Goal: Check status: Check status

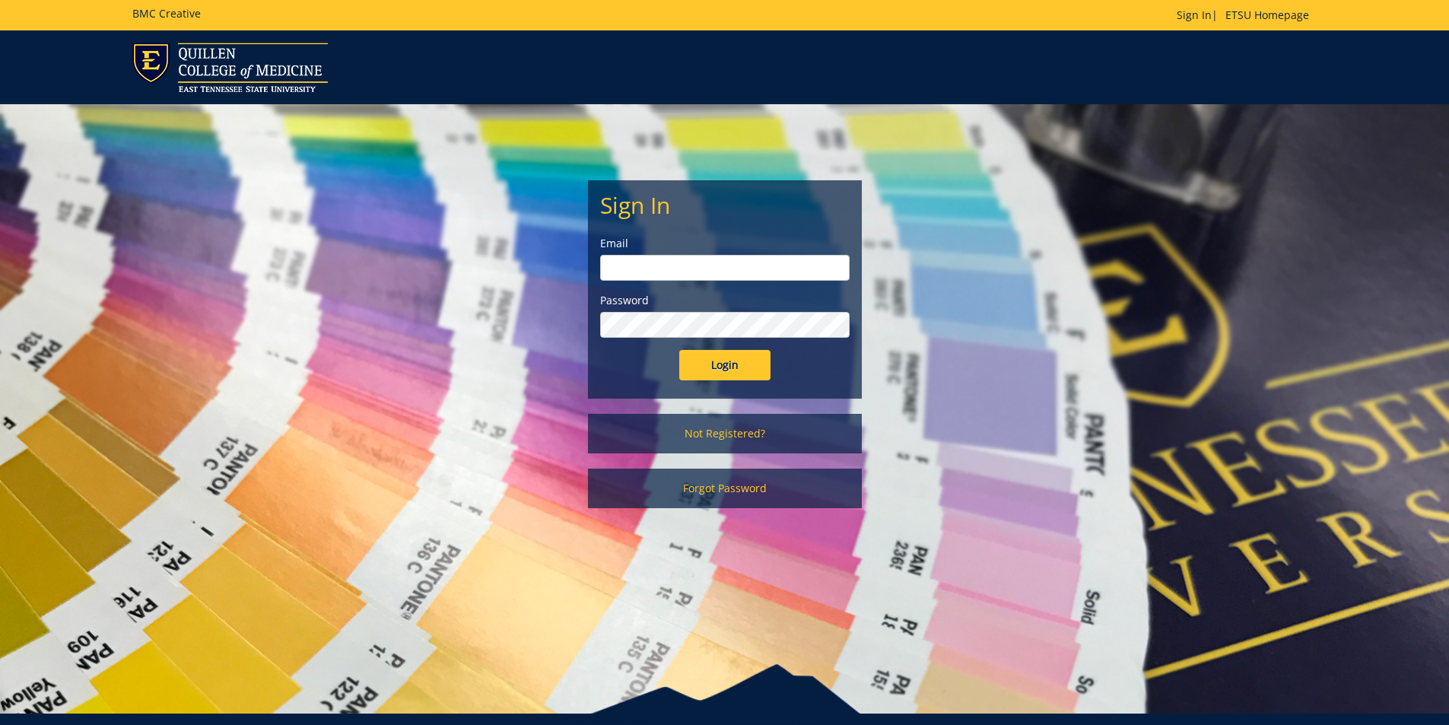
type input "[EMAIL_ADDRESS][DOMAIN_NAME]"
click at [710, 352] on input "Login" at bounding box center [724, 365] width 91 height 30
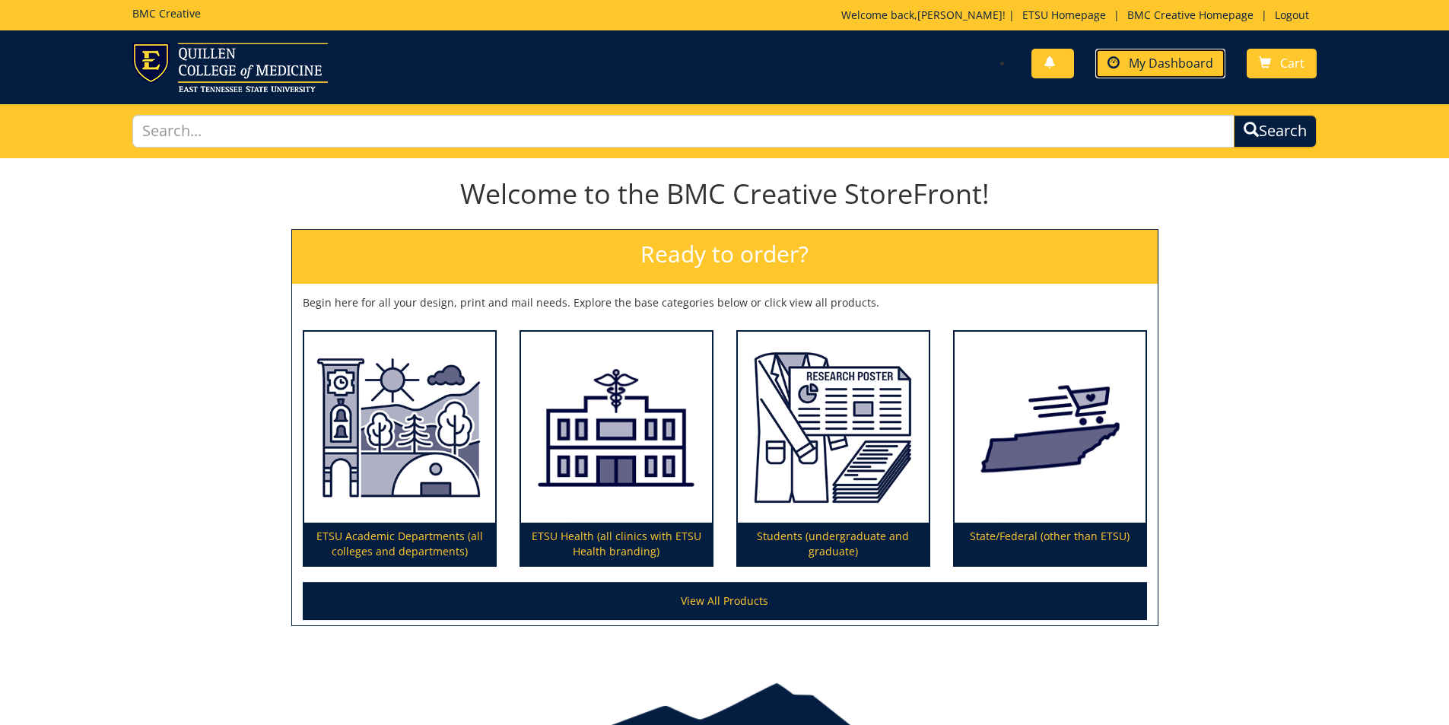
click at [1153, 62] on span "My Dashboard" at bounding box center [1171, 63] width 84 height 17
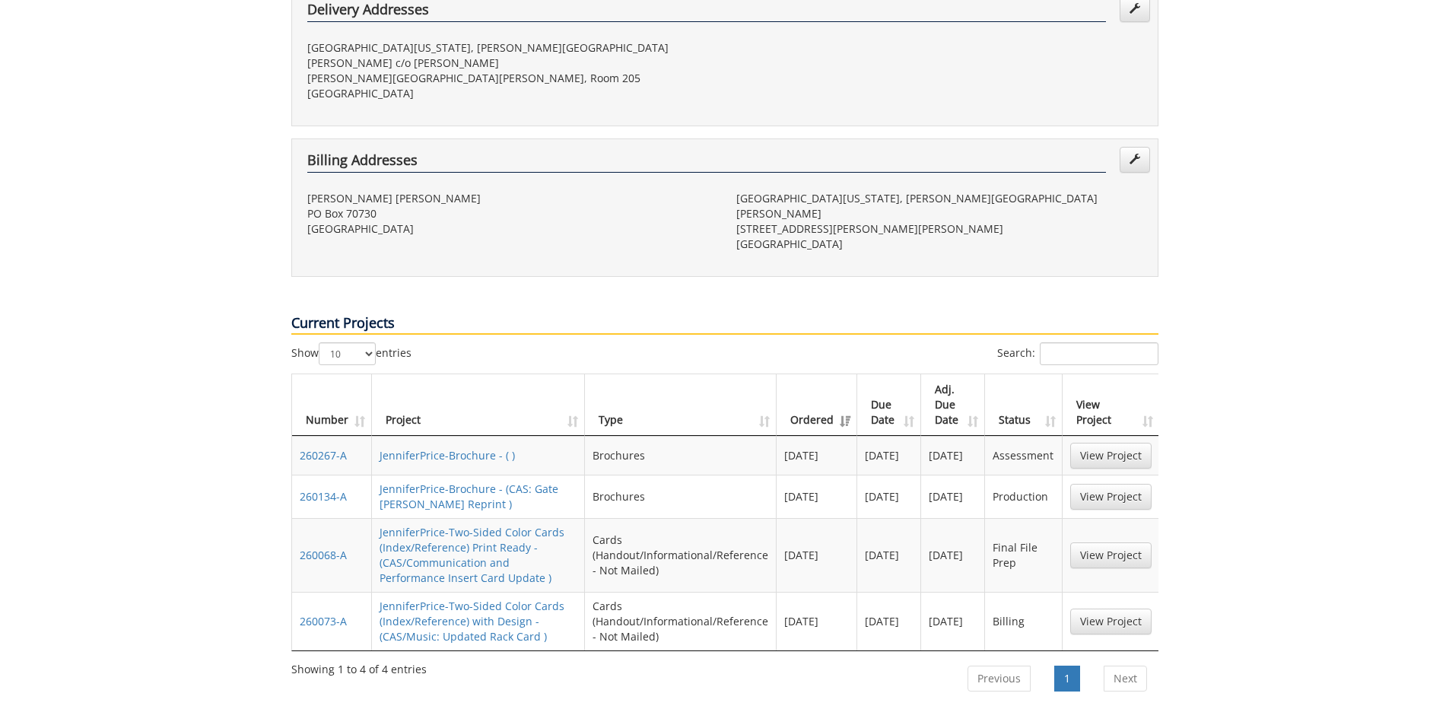
scroll to position [456, 0]
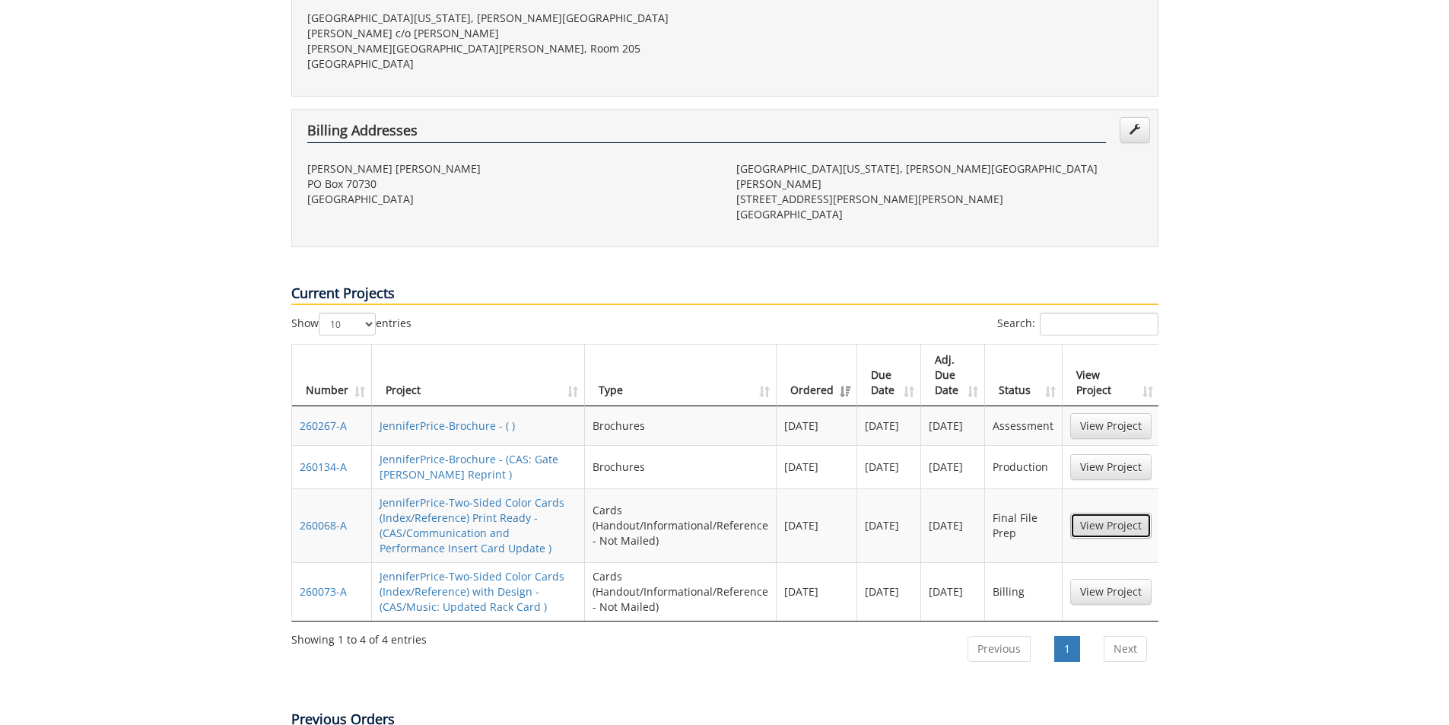
click at [1122, 513] on link "View Project" at bounding box center [1110, 526] width 81 height 26
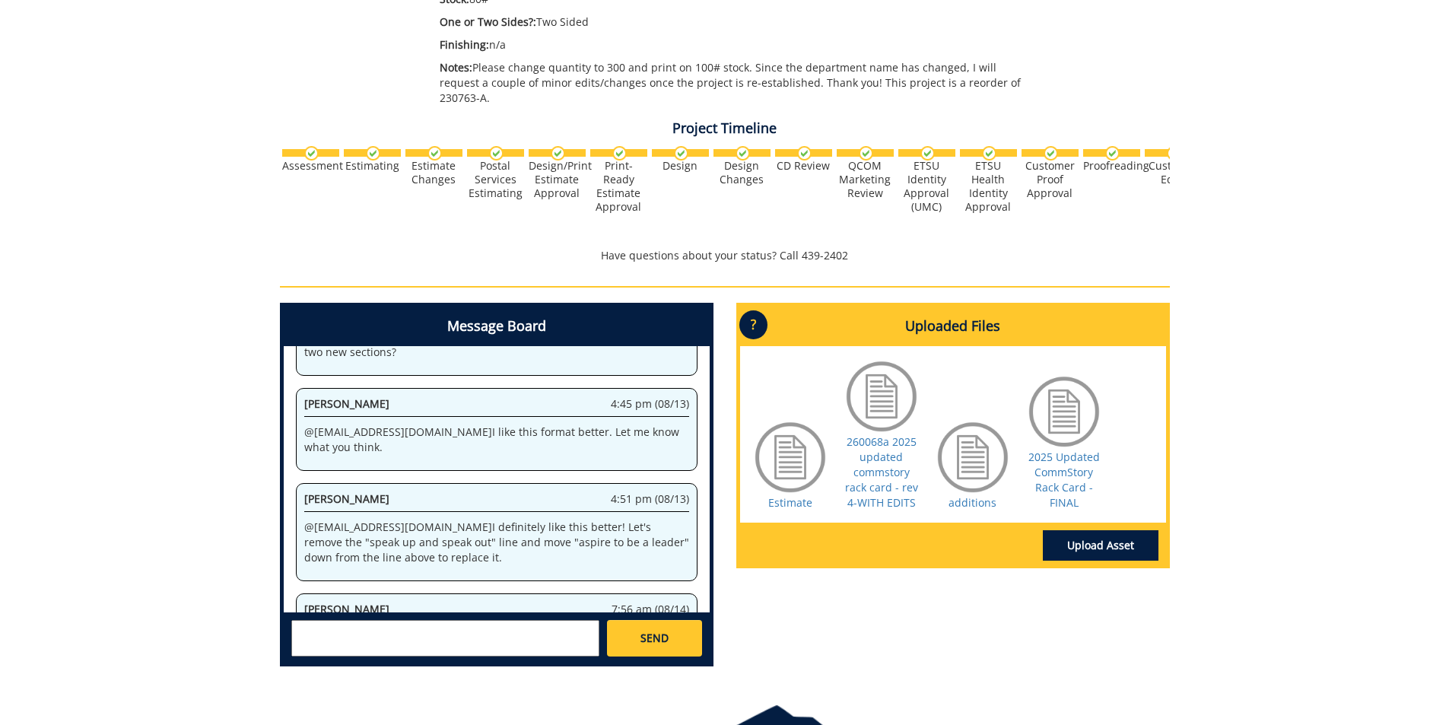
scroll to position [532, 0]
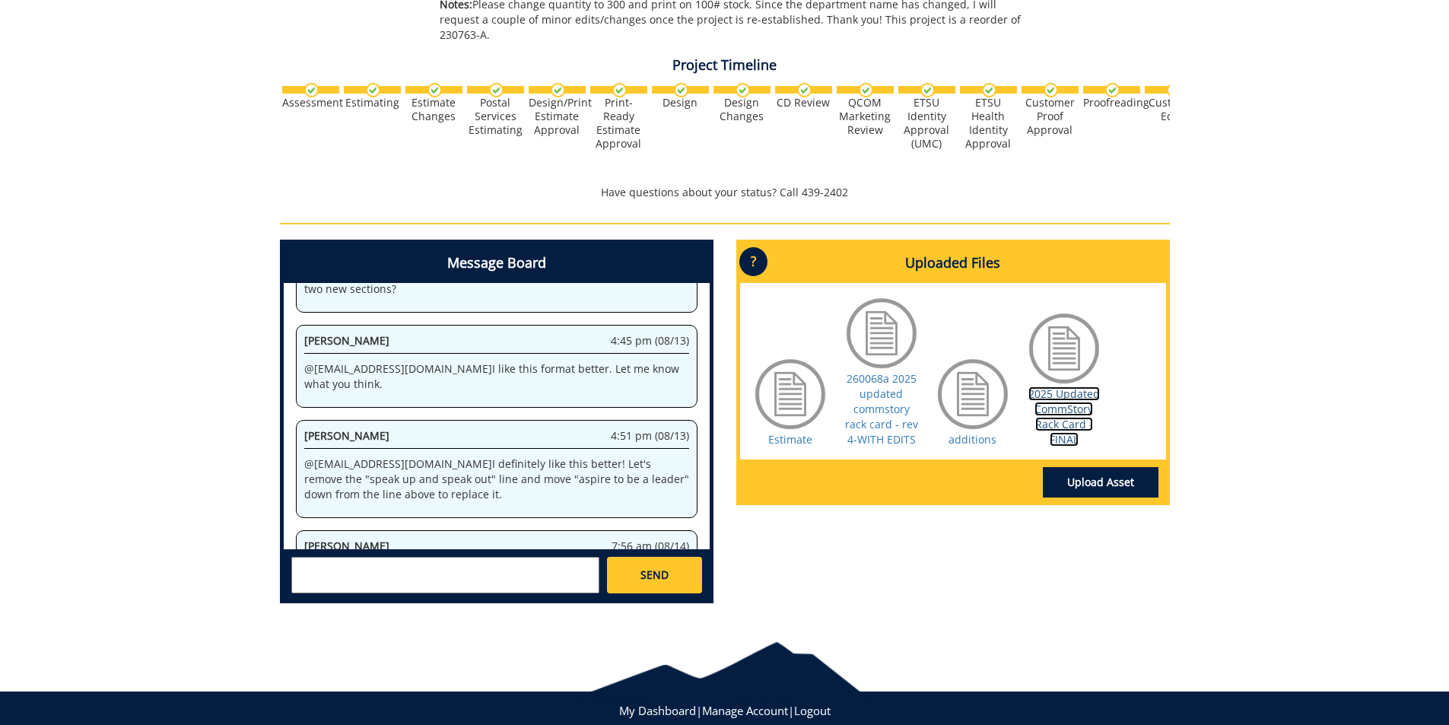
click at [1040, 389] on link "2025 Updated CommStory Rack Card - FINAL" at bounding box center [1063, 416] width 71 height 60
